Goal: Navigation & Orientation: Find specific page/section

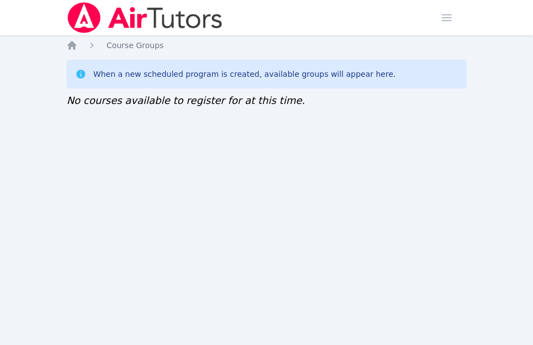
click at [81, 26] on img at bounding box center [144, 17] width 157 height 31
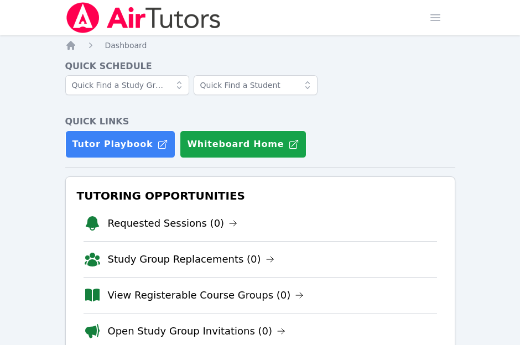
click at [96, 18] on img at bounding box center [143, 17] width 157 height 31
drag, startPoint x: 39, startPoint y: 300, endPoint x: 56, endPoint y: 341, distance: 44.6
drag, startPoint x: 56, startPoint y: 341, endPoint x: 378, endPoint y: 111, distance: 395.6
click at [378, 111] on div "Quick Schedule Quick Links Tutor Playbook Whiteboard Home" at bounding box center [260, 109] width 390 height 98
click at [72, 45] on icon "Breadcrumb" at bounding box center [70, 45] width 9 height 9
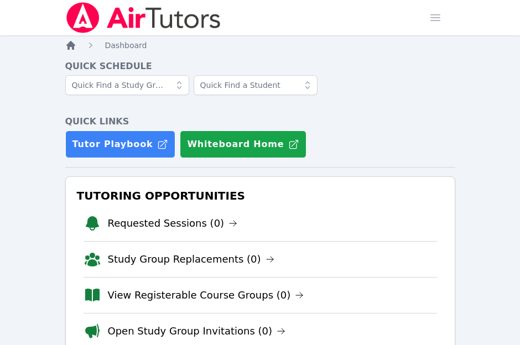
click at [72, 45] on icon "Breadcrumb" at bounding box center [70, 45] width 9 height 9
click at [117, 47] on span "Dashboard" at bounding box center [126, 45] width 42 height 9
click at [132, 28] on img at bounding box center [143, 17] width 157 height 31
click at [126, 48] on span "Dashboard" at bounding box center [126, 45] width 42 height 9
click at [431, 18] on span "button" at bounding box center [435, 18] width 24 height 24
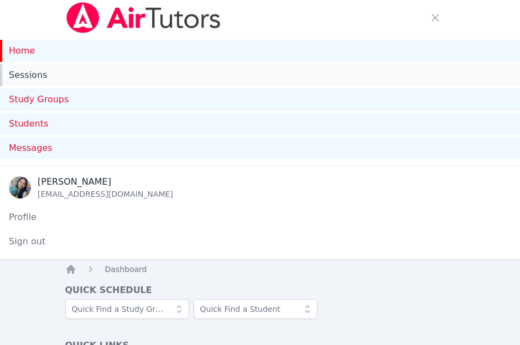
click at [40, 77] on link "Sessions" at bounding box center [260, 75] width 520 height 22
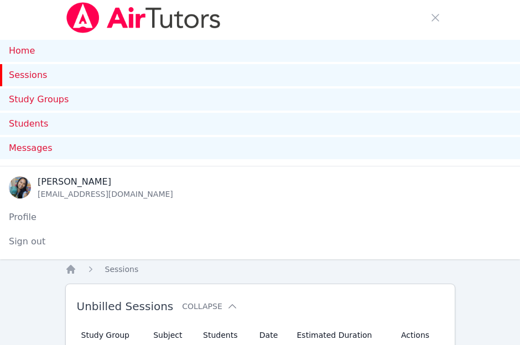
click at [29, 76] on link "Sessions" at bounding box center [260, 75] width 520 height 22
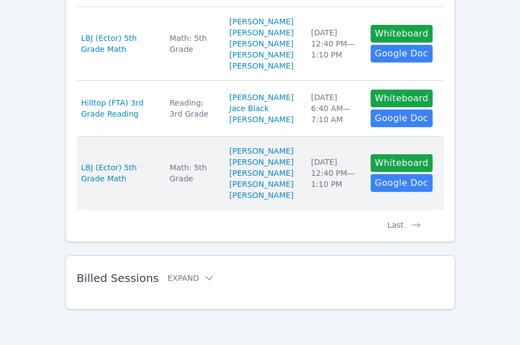
scroll to position [1075, 0]
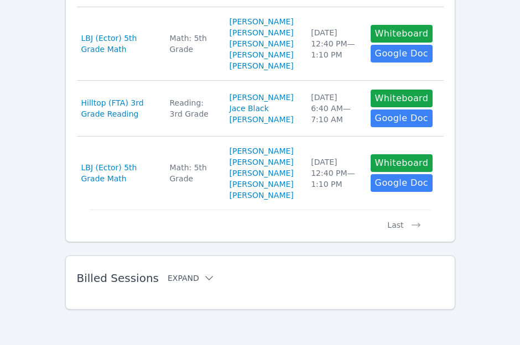
click at [204, 275] on icon at bounding box center [209, 278] width 11 height 11
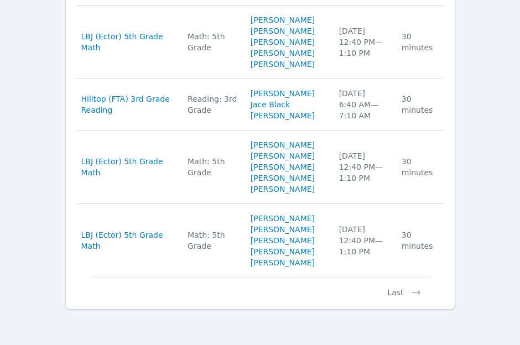
scroll to position [1799, 0]
click at [403, 292] on button "Last" at bounding box center [403, 287] width 51 height 21
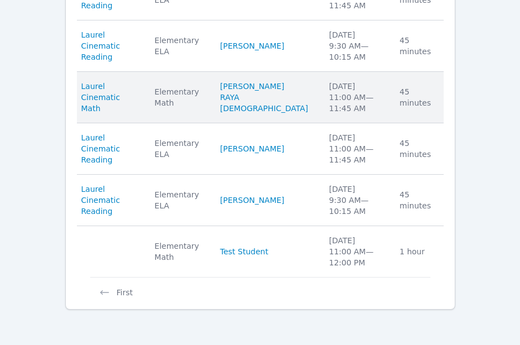
scroll to position [1445, 0]
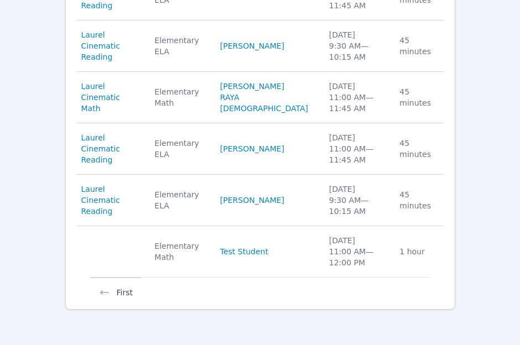
click at [115, 296] on button "First" at bounding box center [115, 287] width 51 height 21
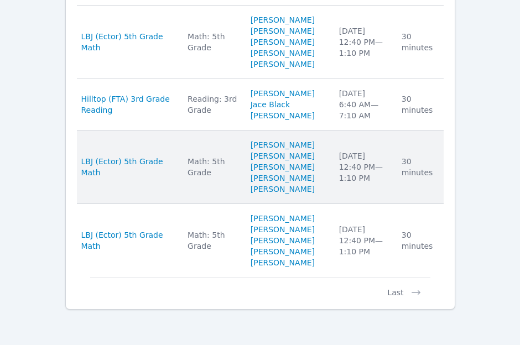
scroll to position [1799, 0]
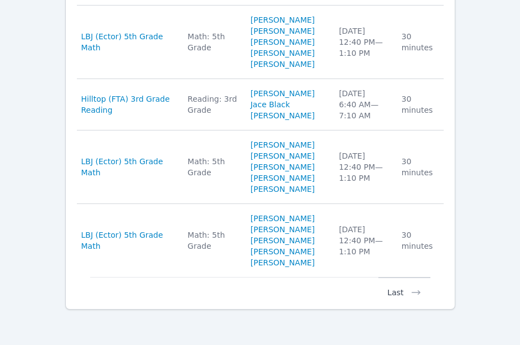
click at [395, 291] on button "Last" at bounding box center [403, 287] width 51 height 21
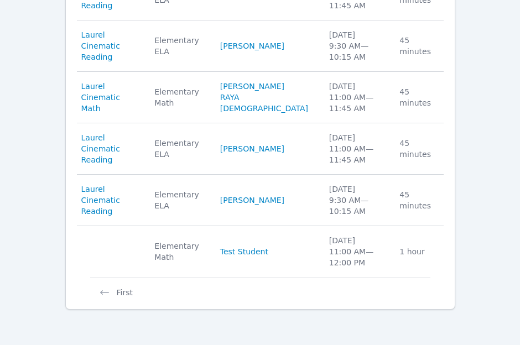
scroll to position [1445, 0]
click at [111, 295] on button "First" at bounding box center [115, 287] width 51 height 21
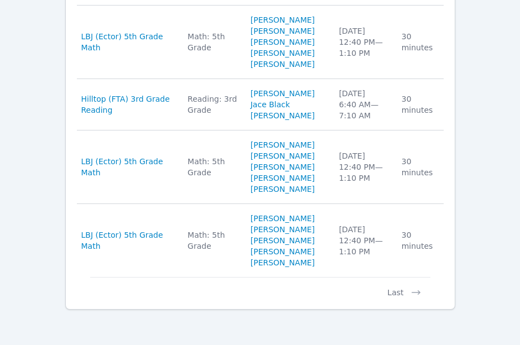
scroll to position [1799, 0]
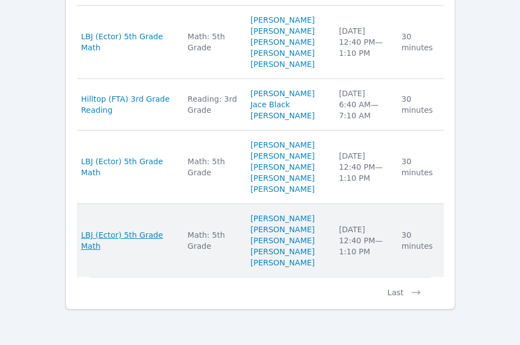
click at [148, 245] on span "LBJ (Ector) 5th Grade Math" at bounding box center [127, 241] width 93 height 22
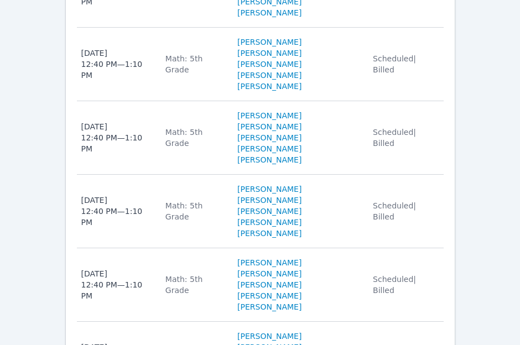
scroll to position [1992, 0]
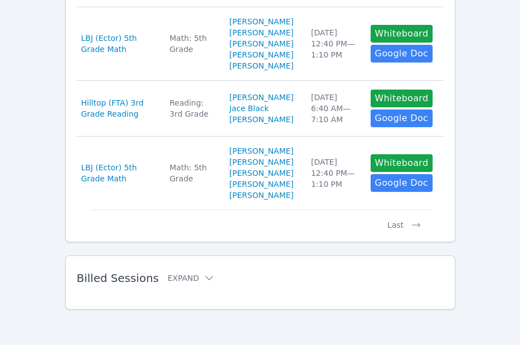
scroll to position [992, 0]
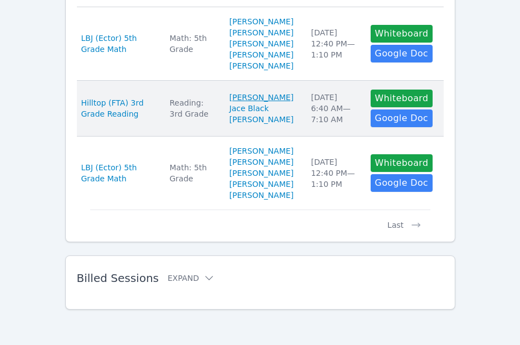
click at [255, 103] on link "[PERSON_NAME]" at bounding box center [262, 97] width 64 height 11
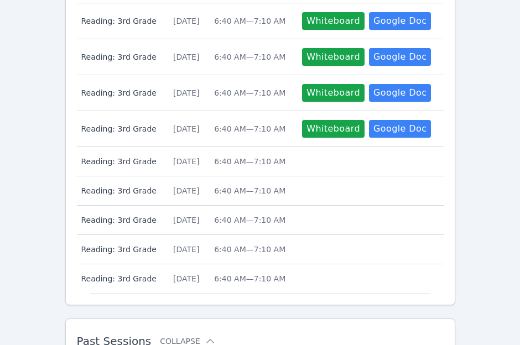
scroll to position [672, 0]
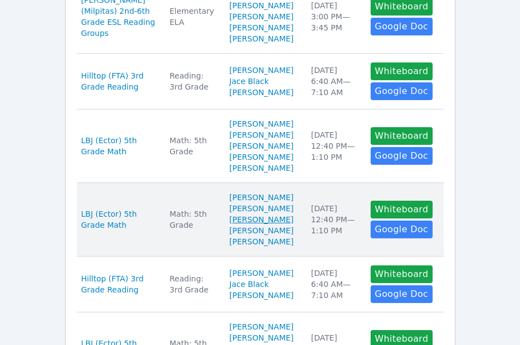
scroll to position [660, 0]
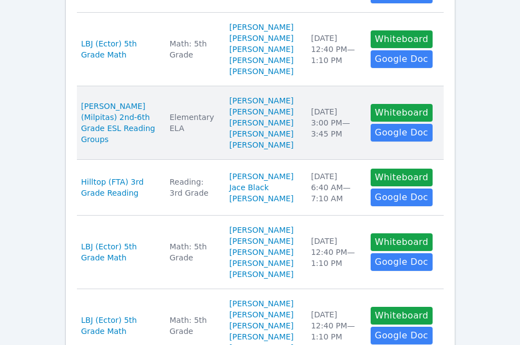
click at [259, 127] on td "Students [PERSON_NAME] An [PERSON_NAME] [PERSON_NAME] [PERSON_NAME] [PERSON_NAM…" at bounding box center [264, 123] width 82 height 74
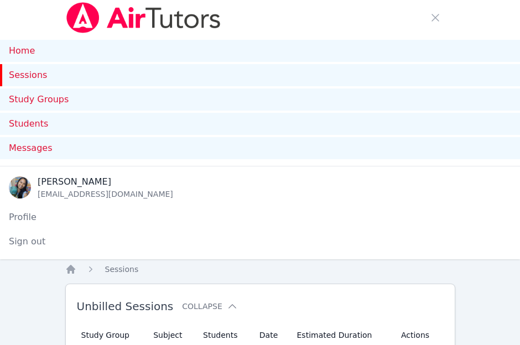
scroll to position [660, 0]
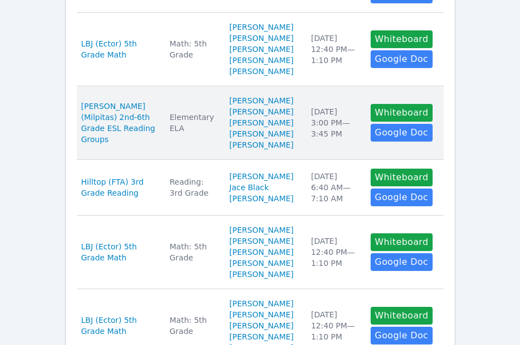
click at [176, 134] on div "Elementary ELA" at bounding box center [193, 123] width 46 height 22
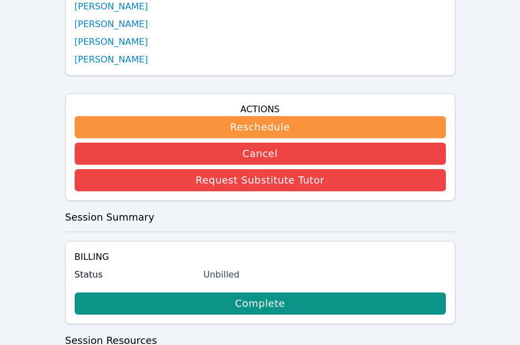
scroll to position [265, 0]
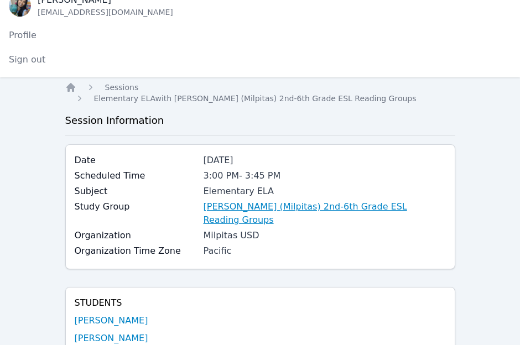
click at [290, 200] on link "[PERSON_NAME] (Milpitas) 2nd-6th Grade ESL Reading Groups" at bounding box center [325, 213] width 242 height 27
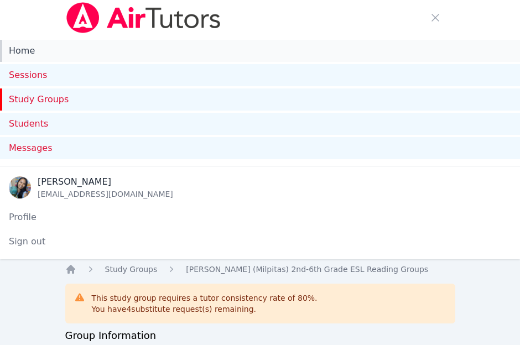
click at [40, 48] on link "Home" at bounding box center [260, 51] width 520 height 22
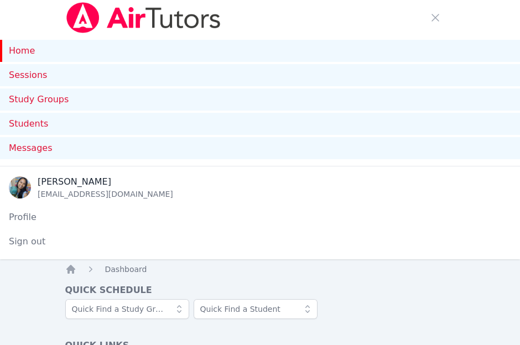
click at [37, 51] on link "Home" at bounding box center [260, 51] width 520 height 22
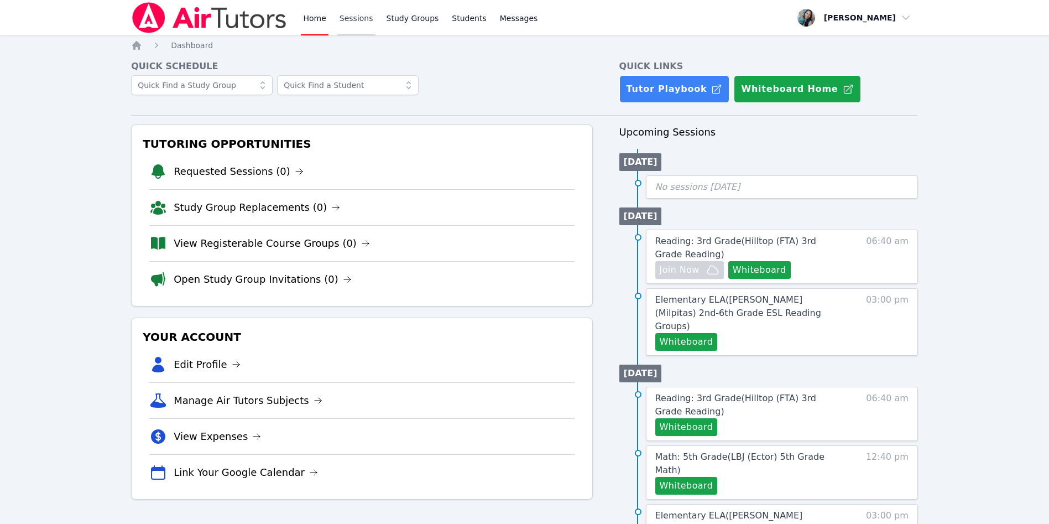
click at [364, 6] on link "Sessions" at bounding box center [356, 17] width 38 height 35
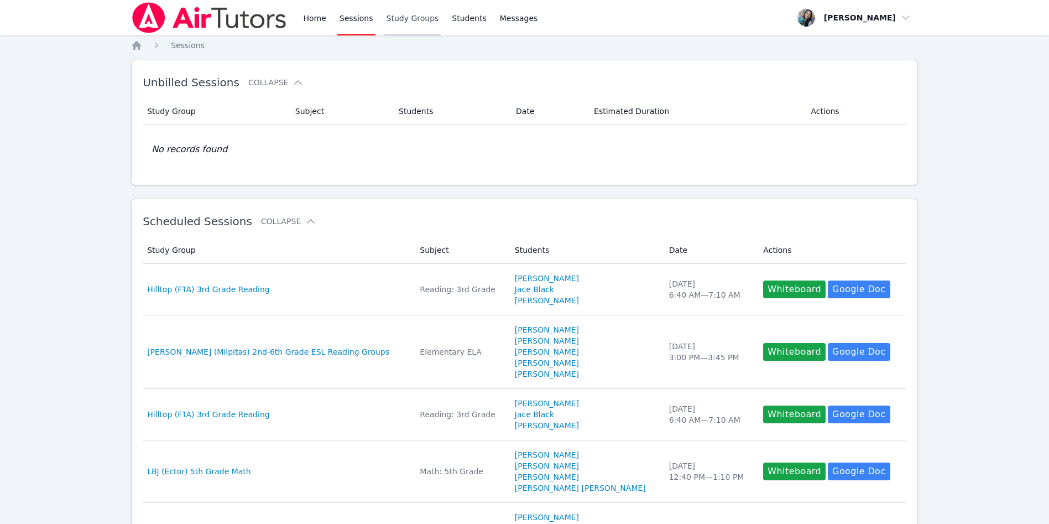
click at [404, 23] on link "Study Groups" at bounding box center [412, 17] width 57 height 35
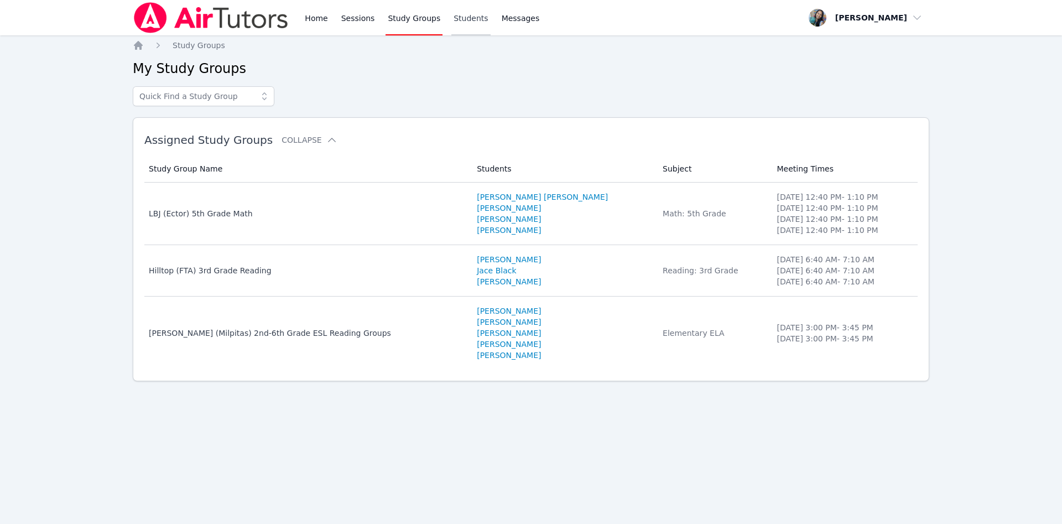
click at [474, 18] on link "Students" at bounding box center [470, 17] width 39 height 35
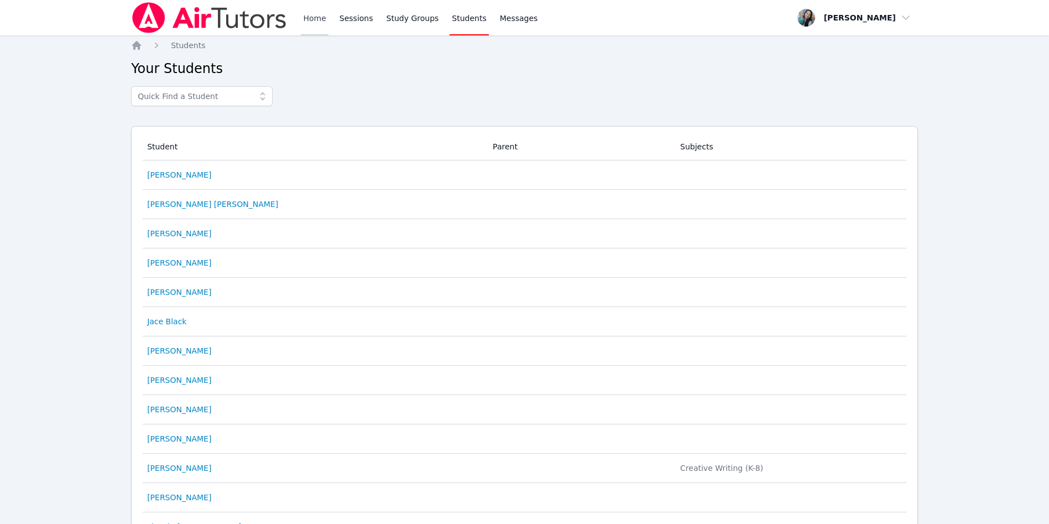
click at [312, 16] on link "Home" at bounding box center [314, 17] width 27 height 35
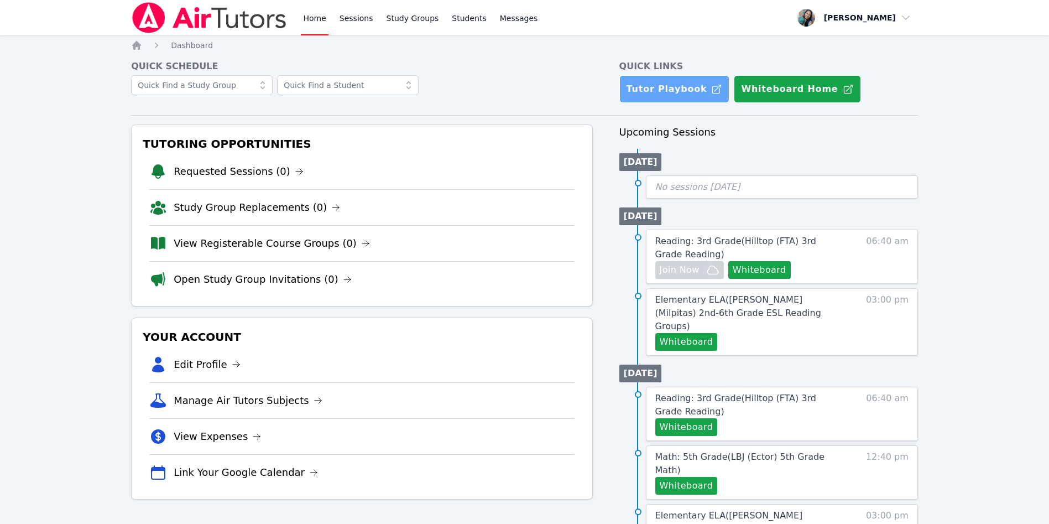
click at [532, 83] on link "Tutor Playbook" at bounding box center [675, 89] width 111 height 28
